Goal: Task Accomplishment & Management: Use online tool/utility

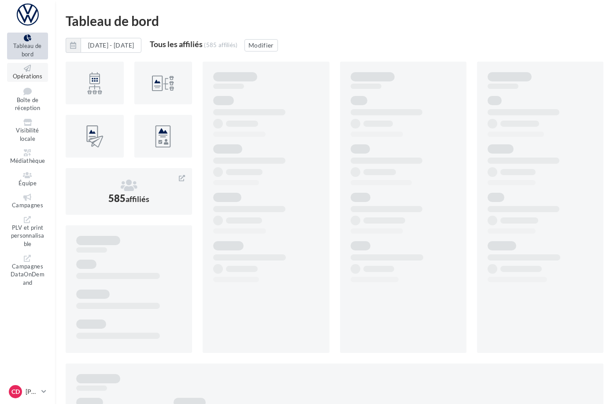
click at [42, 73] on span "Opérations" at bounding box center [27, 76] width 29 height 7
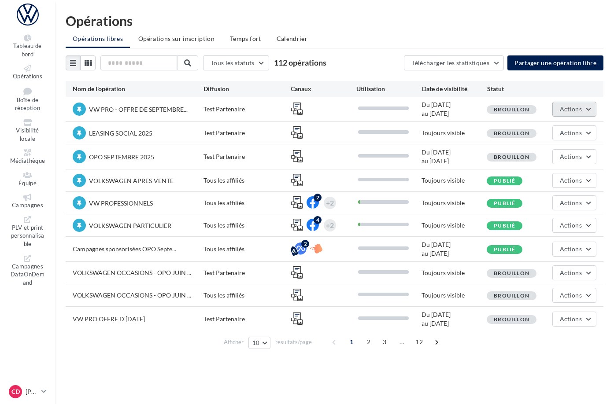
click at [590, 109] on button "Actions" at bounding box center [574, 109] width 44 height 15
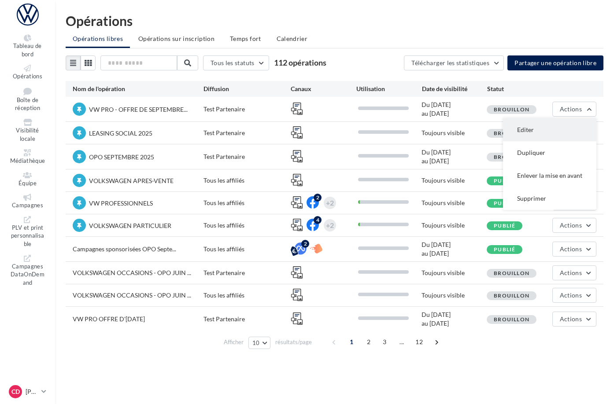
click at [554, 130] on button "Editer" at bounding box center [549, 129] width 93 height 23
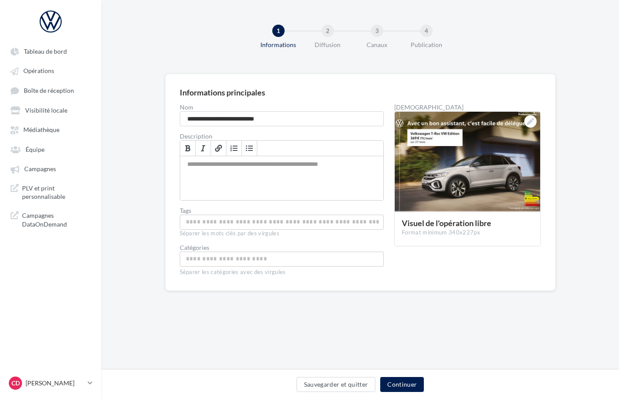
click at [243, 219] on input "Permet aux affiliés de trouver l'opération libre plus facilement" at bounding box center [282, 222] width 200 height 10
type input "******"
type input "**********"
type input "*********"
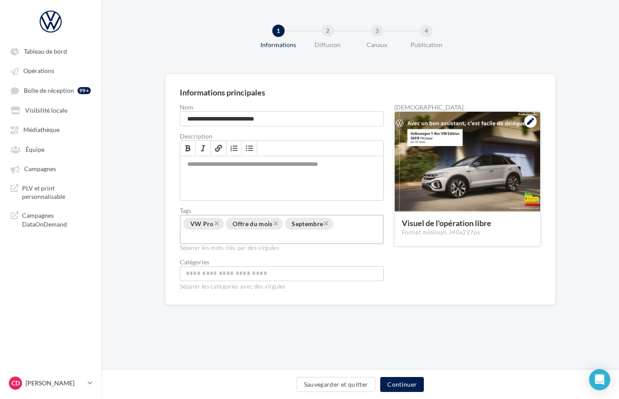
click at [530, 123] on icon at bounding box center [530, 121] width 7 height 7
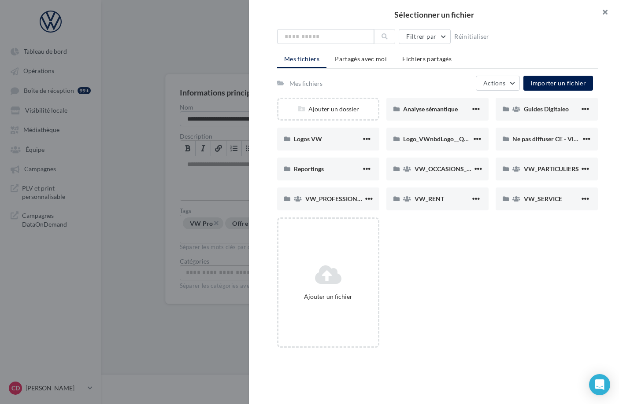
click at [603, 13] on button "button" at bounding box center [600, 13] width 35 height 26
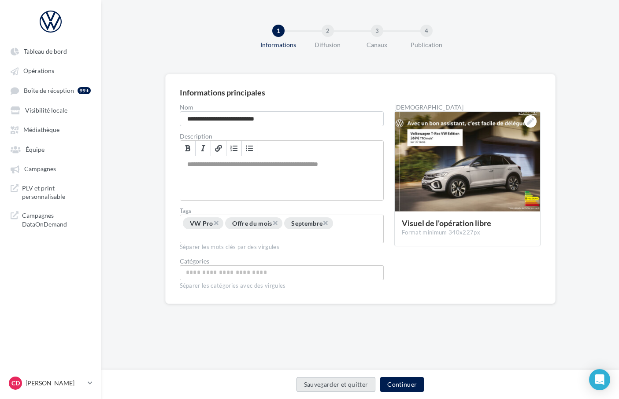
drag, startPoint x: 336, startPoint y: 387, endPoint x: 346, endPoint y: 383, distance: 10.7
click at [336, 387] on button "Sauvegarder et quitter" at bounding box center [335, 384] width 79 height 15
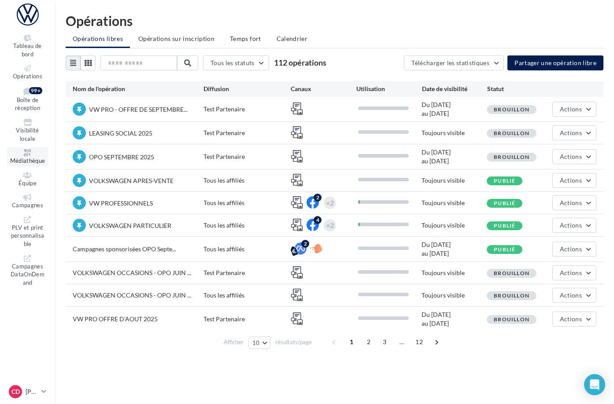
click at [41, 157] on span "Médiathèque" at bounding box center [27, 160] width 35 height 7
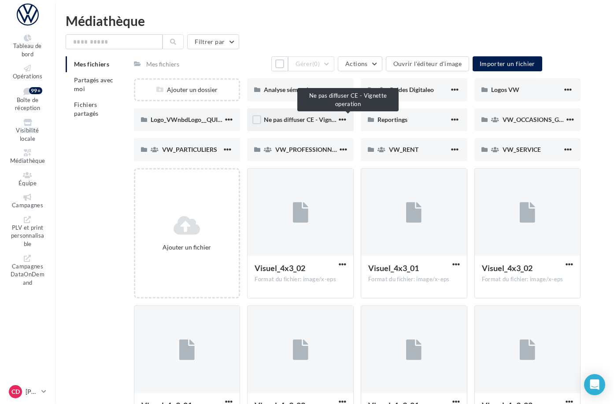
click at [307, 119] on span "Ne pas diffuser CE - Vignette operation" at bounding box center [317, 119] width 107 height 7
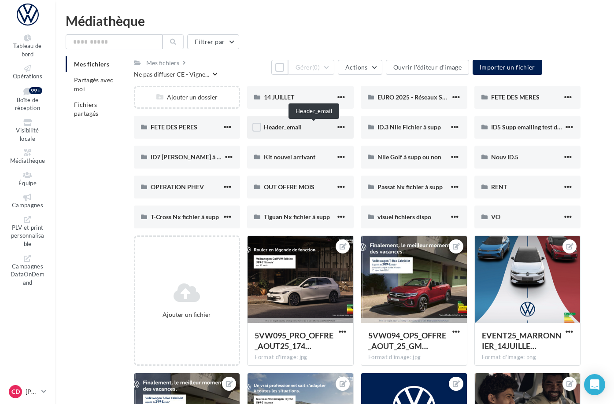
click at [302, 125] on span "Header_email" at bounding box center [283, 126] width 38 height 7
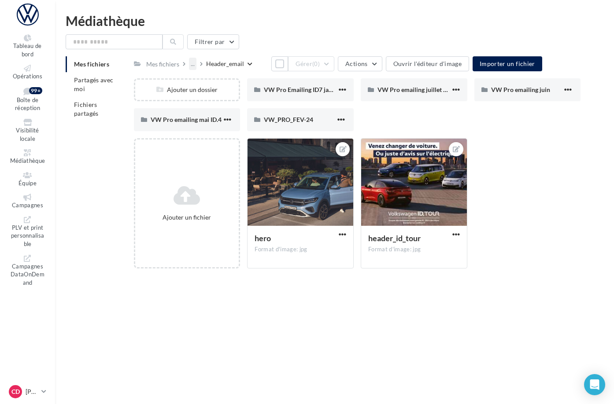
click at [196, 65] on div "..." at bounding box center [192, 64] width 7 height 12
click at [200, 67] on div "..." at bounding box center [194, 64] width 11 height 12
click at [200, 65] on div "..." at bounding box center [194, 64] width 11 height 12
click at [196, 65] on div "..." at bounding box center [192, 64] width 7 height 12
click at [179, 60] on div "Mes fichiers" at bounding box center [162, 64] width 33 height 9
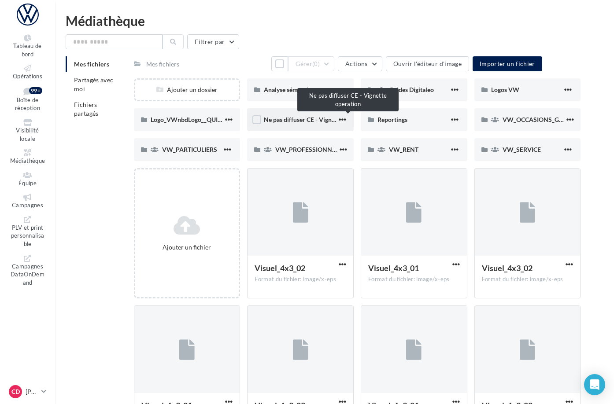
click at [303, 120] on span "Ne pas diffuser CE - Vignette operation" at bounding box center [317, 119] width 107 height 7
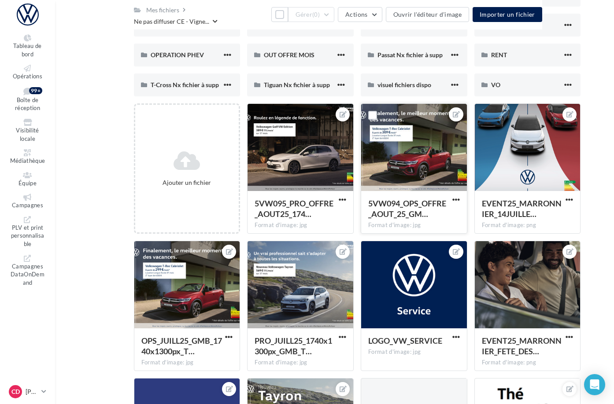
scroll to position [144, 0]
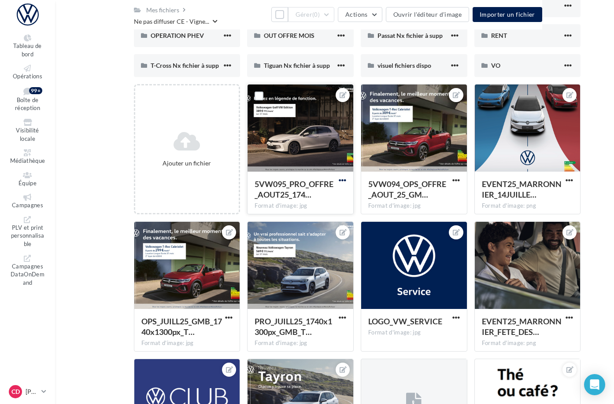
click at [346, 178] on span "button" at bounding box center [342, 180] width 7 height 7
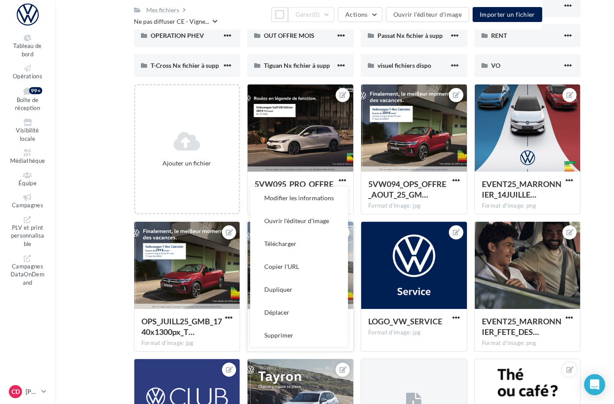
click at [323, 334] on button "Supprimer" at bounding box center [299, 335] width 98 height 23
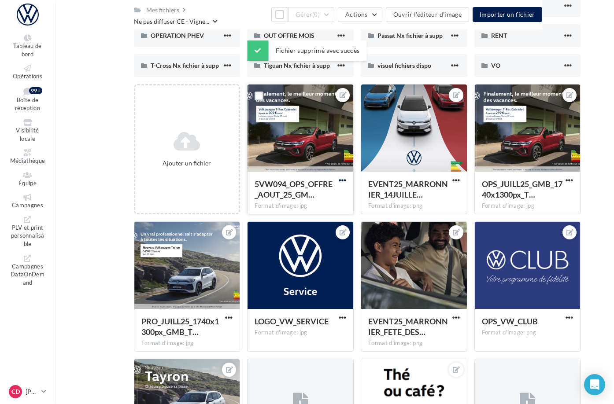
click at [346, 180] on span "button" at bounding box center [342, 180] width 7 height 7
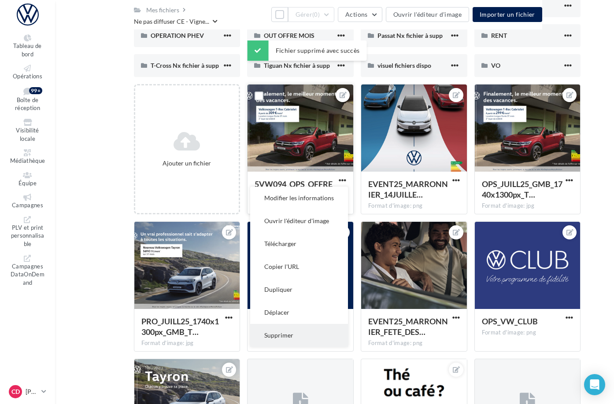
click at [338, 335] on button "Supprimer" at bounding box center [299, 335] width 98 height 23
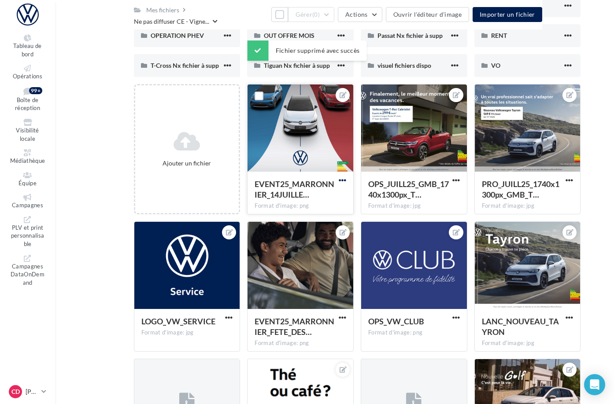
click at [346, 180] on span "button" at bounding box center [342, 180] width 7 height 7
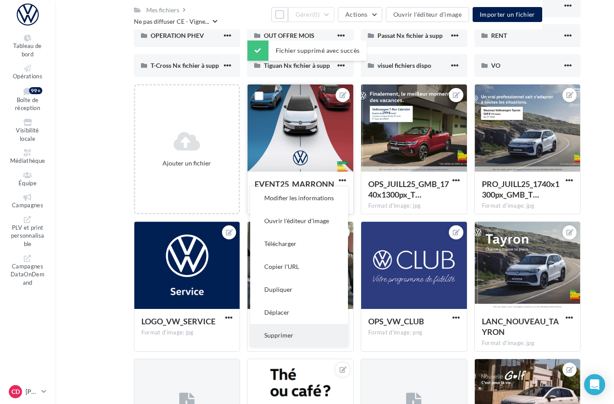
click at [343, 331] on button "Supprimer" at bounding box center [299, 335] width 98 height 23
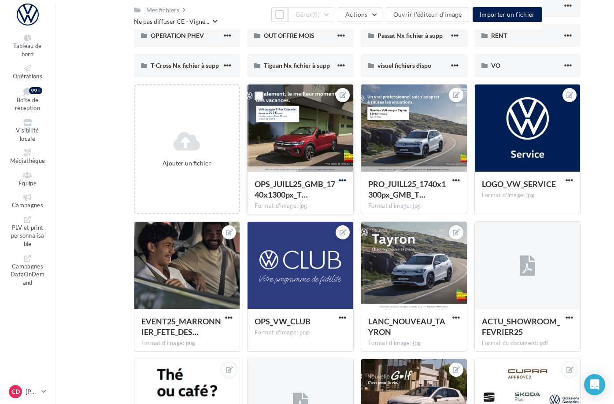
click at [346, 180] on span "button" at bounding box center [342, 180] width 7 height 7
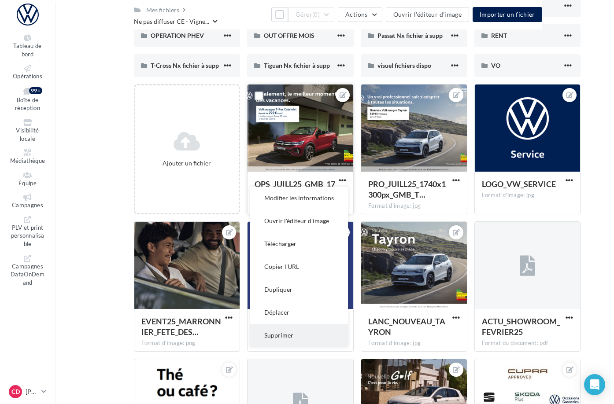
click at [326, 336] on button "Supprimer" at bounding box center [299, 335] width 98 height 23
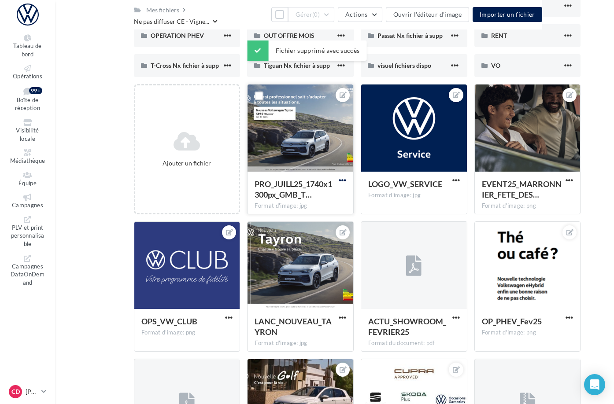
click at [346, 180] on span "button" at bounding box center [342, 180] width 7 height 7
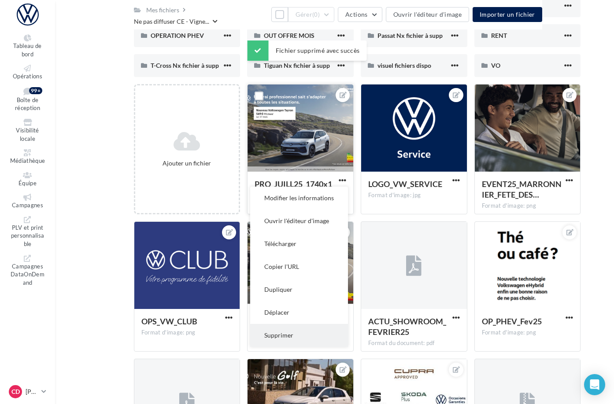
click at [325, 333] on button "Supprimer" at bounding box center [299, 335] width 98 height 23
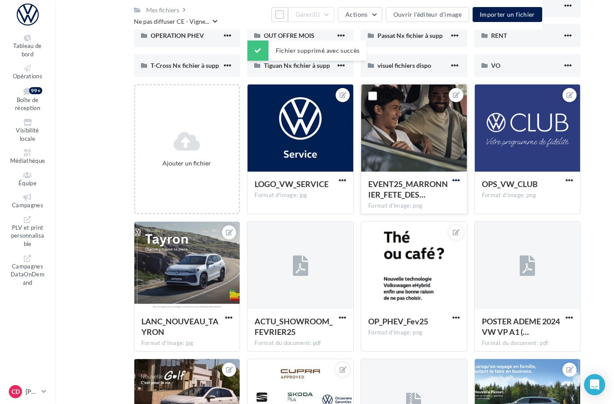
click at [460, 180] on span "button" at bounding box center [455, 180] width 7 height 7
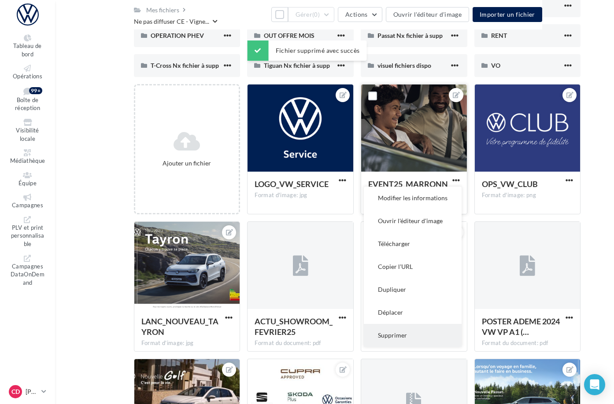
click at [424, 332] on button "Supprimer" at bounding box center [413, 335] width 98 height 23
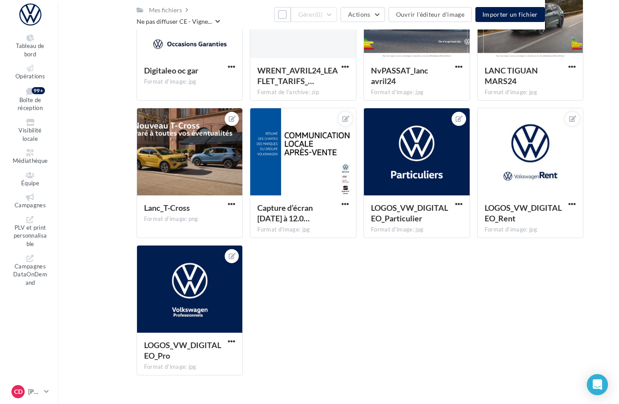
scroll to position [0, 0]
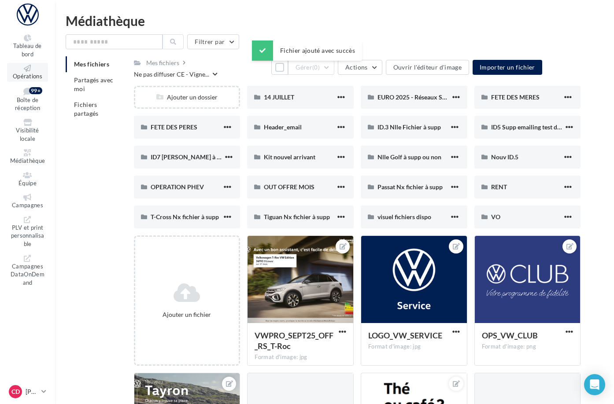
click at [42, 73] on span "Opérations" at bounding box center [27, 76] width 29 height 7
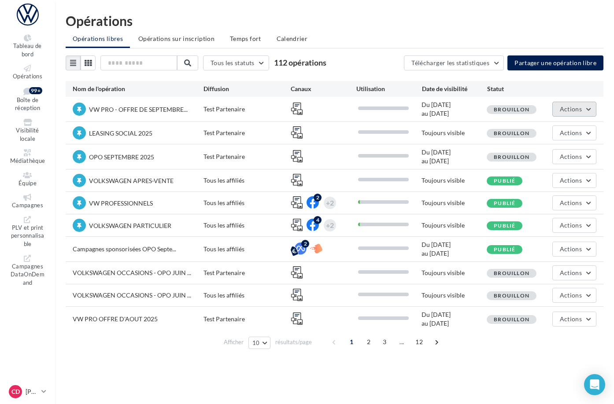
click at [587, 111] on button "Actions" at bounding box center [574, 109] width 44 height 15
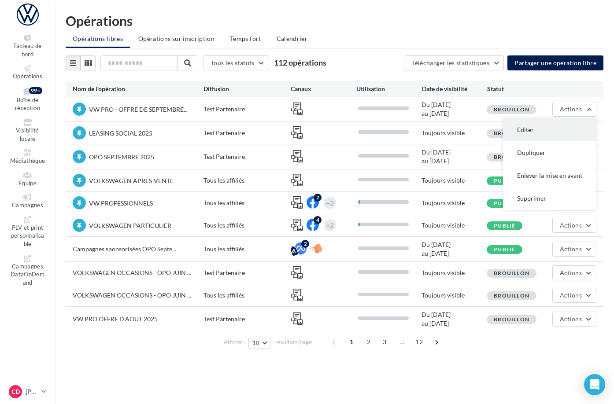
click at [570, 127] on button "Editer" at bounding box center [549, 129] width 93 height 23
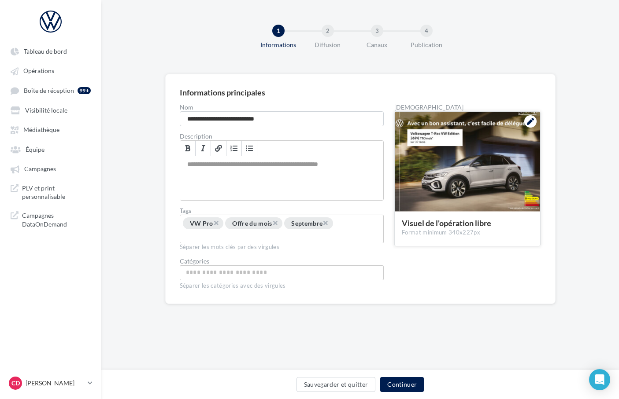
click at [530, 121] on icon at bounding box center [530, 121] width 7 height 7
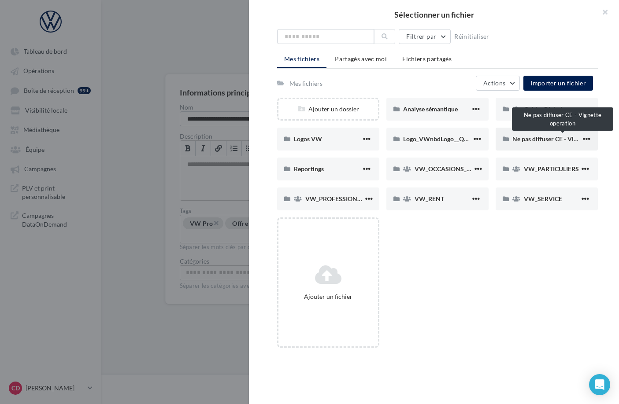
click at [534, 139] on span "Ne pas diffuser CE - Vignette operation" at bounding box center [565, 138] width 107 height 7
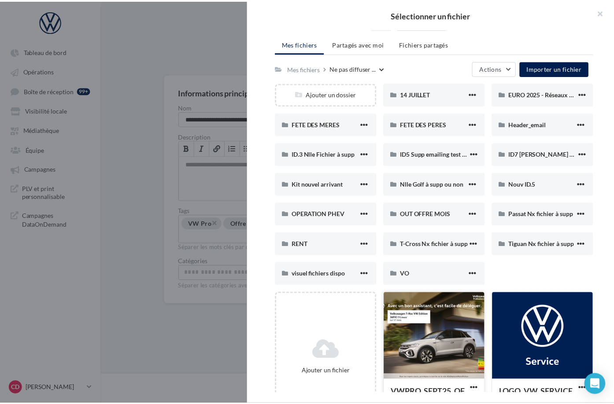
scroll to position [15, 0]
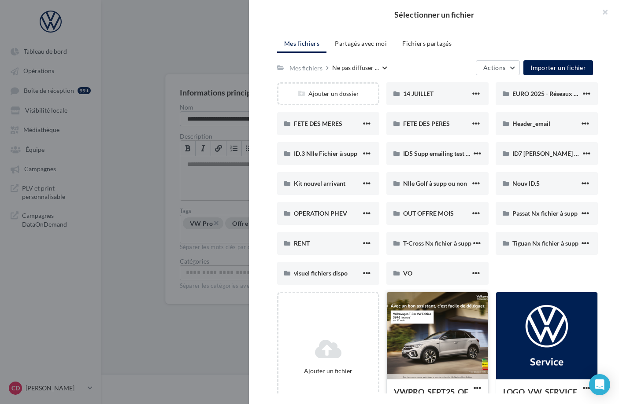
click at [438, 338] on div at bounding box center [437, 336] width 101 height 88
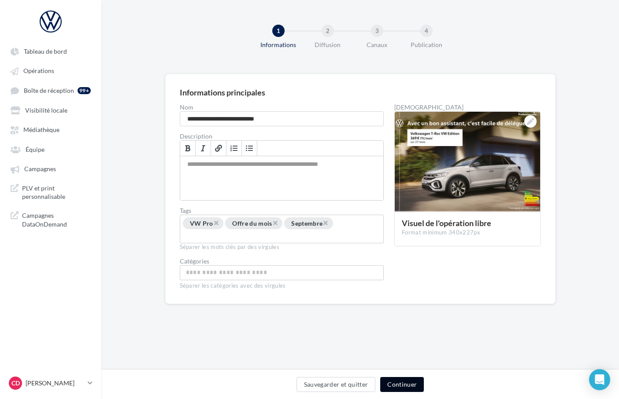
click at [405, 385] on button "Continuer" at bounding box center [402, 384] width 44 height 15
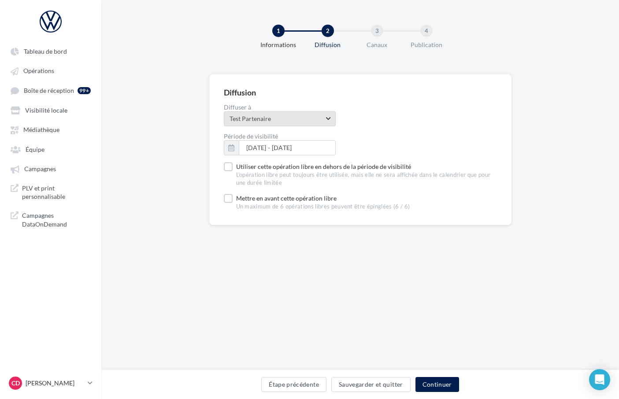
click at [272, 120] on span "Test Partenaire" at bounding box center [276, 118] width 94 height 9
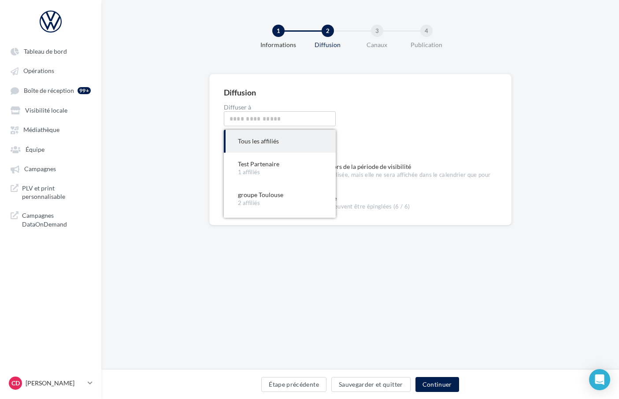
click at [264, 143] on div "Tous les affiliés" at bounding box center [280, 141] width 84 height 9
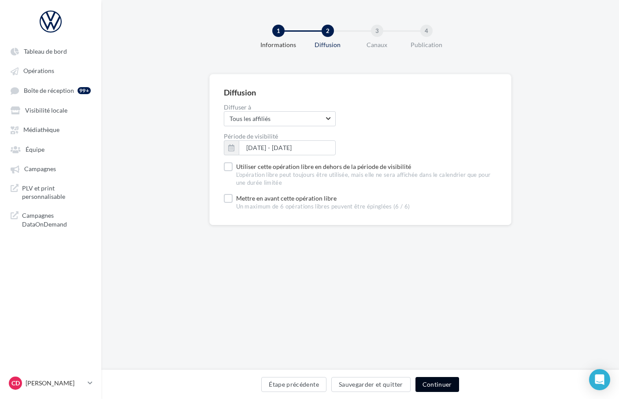
click at [436, 384] on button "Continuer" at bounding box center [437, 384] width 44 height 15
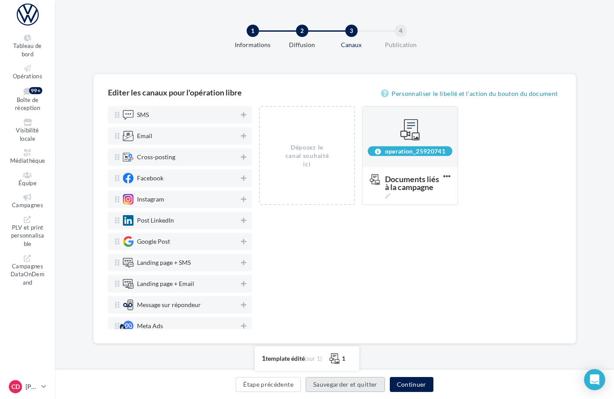
click at [385, 383] on button "Sauvegarder et quitter" at bounding box center [345, 384] width 79 height 15
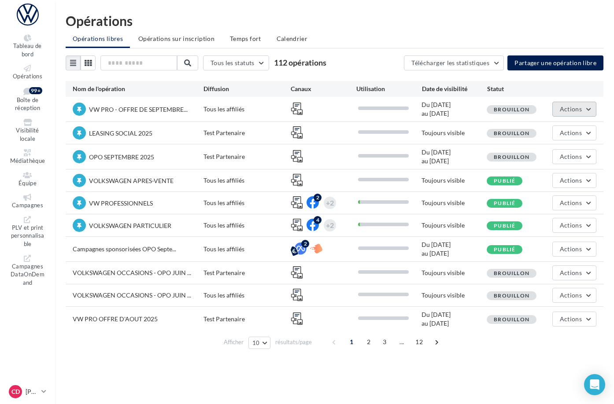
click at [590, 109] on button "Actions" at bounding box center [574, 109] width 44 height 15
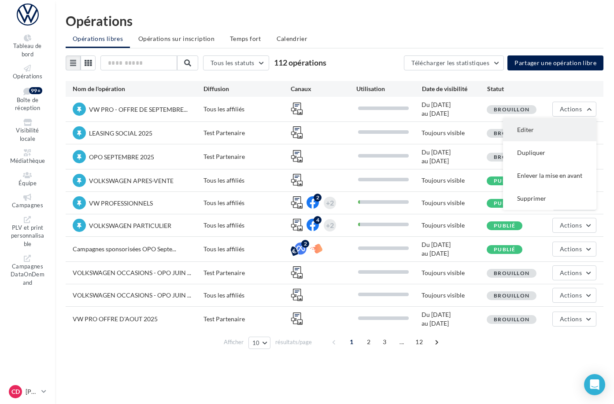
click at [564, 129] on button "Editer" at bounding box center [549, 129] width 93 height 23
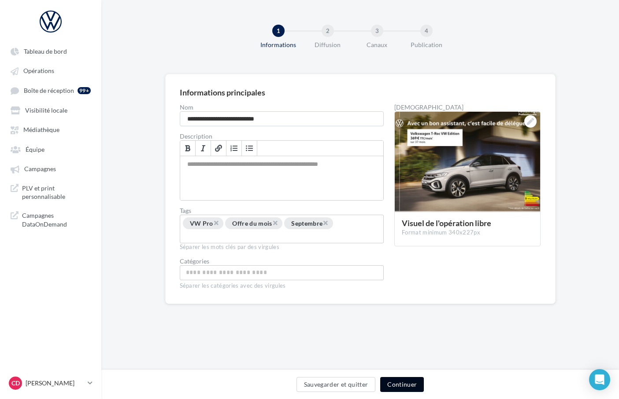
click at [404, 384] on button "Continuer" at bounding box center [402, 384] width 44 height 15
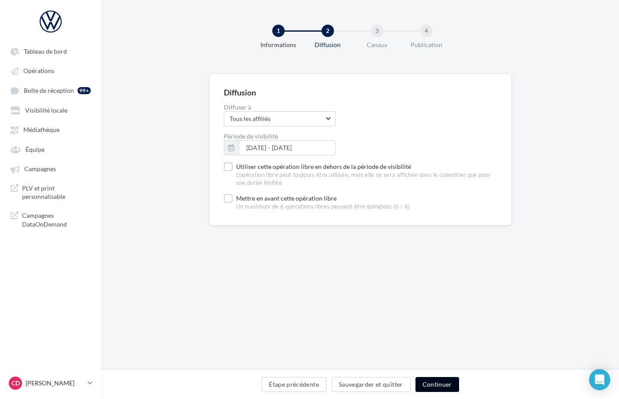
click at [432, 382] on button "Continuer" at bounding box center [437, 384] width 44 height 15
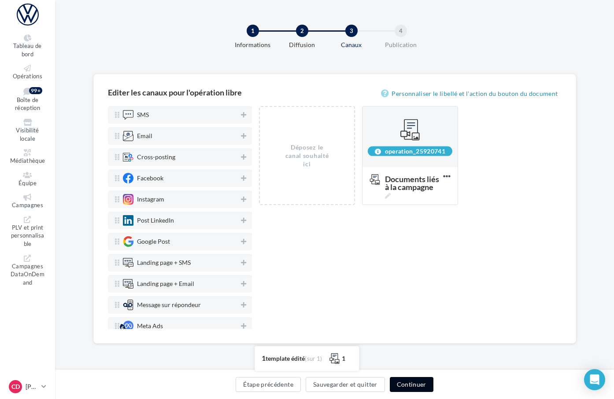
click at [433, 387] on button "Continuer" at bounding box center [412, 384] width 44 height 15
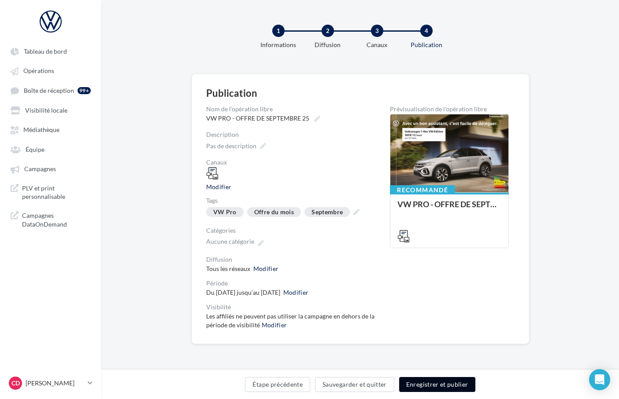
click at [435, 382] on button "Enregistrer et publier" at bounding box center [437, 384] width 76 height 15
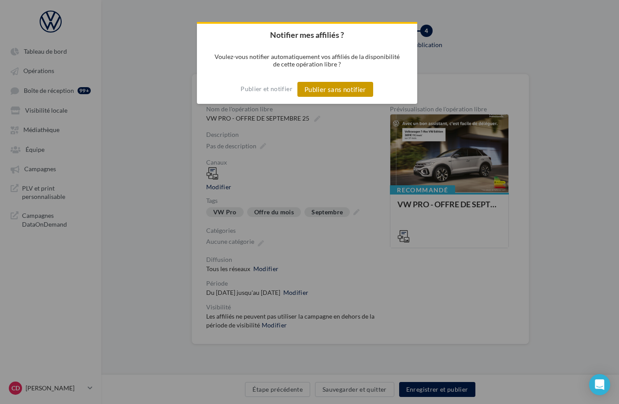
click at [325, 87] on button "Publier sans notifier" at bounding box center [335, 89] width 76 height 15
